Goal: Transaction & Acquisition: Download file/media

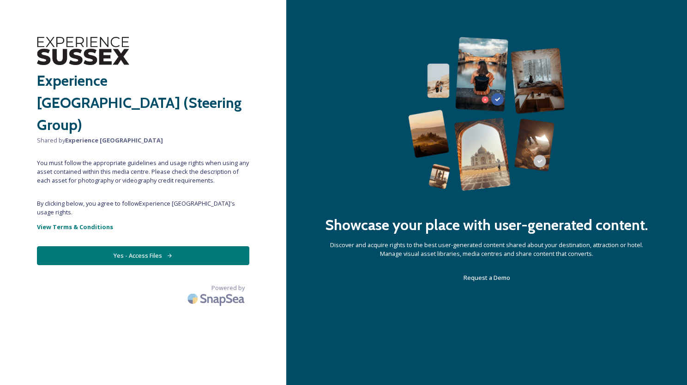
click at [144, 246] on button "Yes - Access Files" at bounding box center [143, 255] width 212 height 19
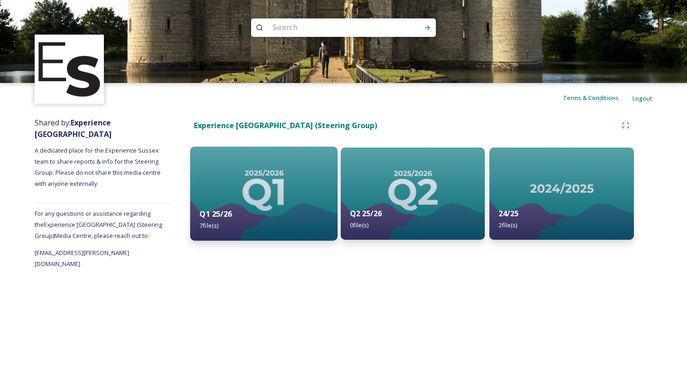
click at [245, 198] on img at bounding box center [263, 194] width 147 height 94
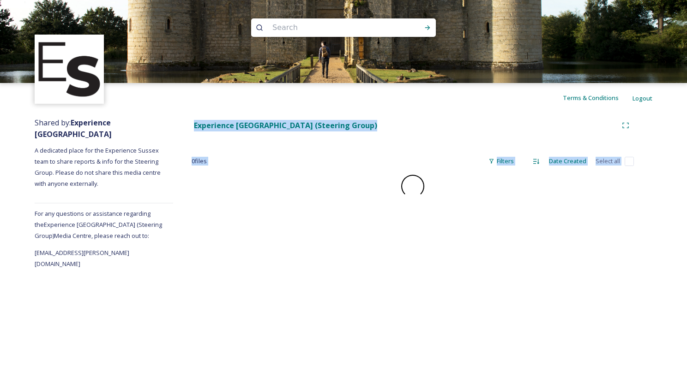
click at [245, 198] on div "Experience [GEOGRAPHIC_DATA] (Steering Group) 0 file s Filters Date Created Sel…" at bounding box center [412, 191] width 479 height 157
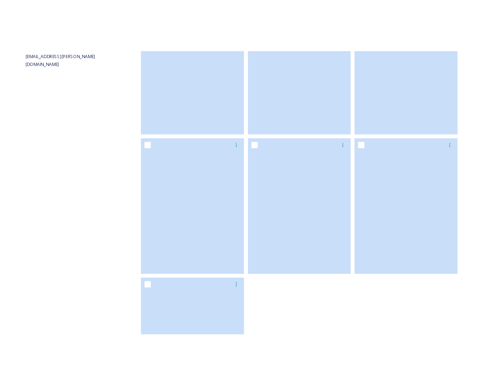
scroll to position [246, 0]
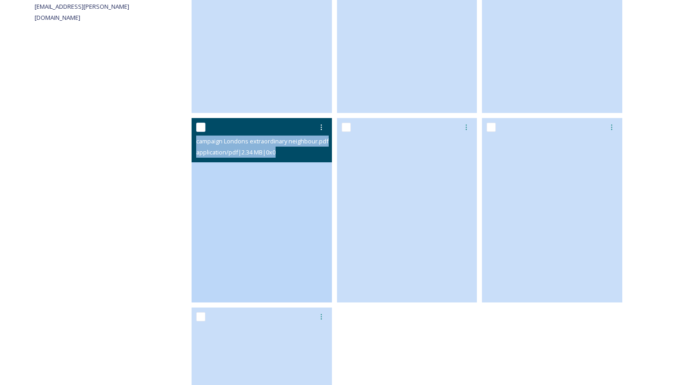
click at [198, 127] on input "checkbox" at bounding box center [200, 127] width 9 height 9
checkbox input "true"
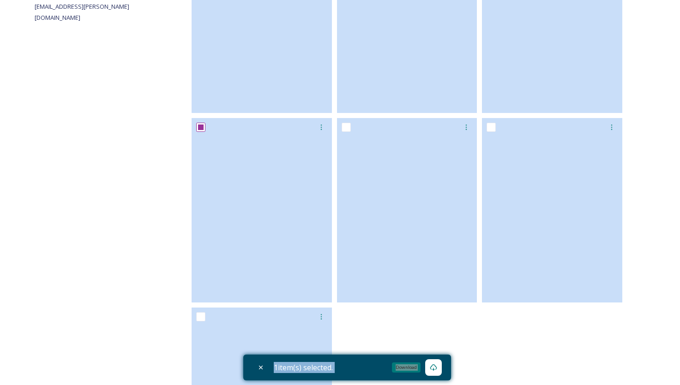
click at [431, 369] on div "Download" at bounding box center [433, 367] width 17 height 17
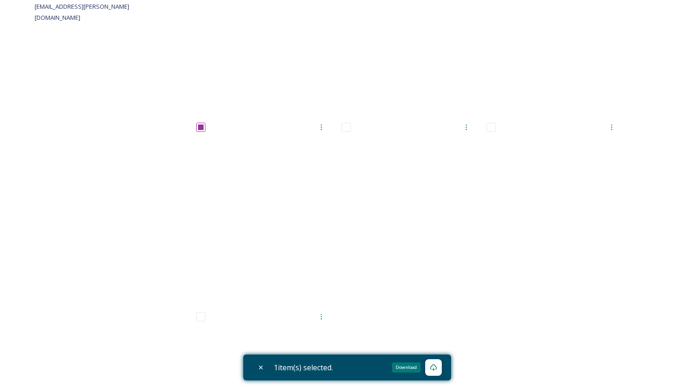
click at [437, 369] on icon at bounding box center [433, 367] width 7 height 7
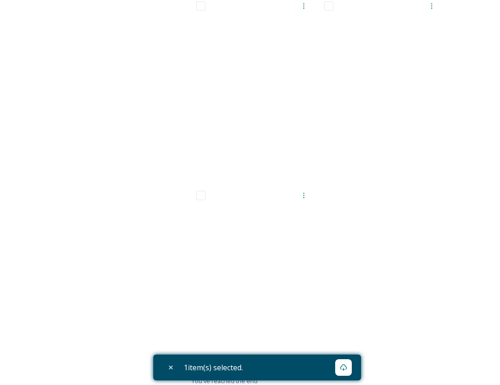
scroll to position [563, 0]
